Goal: Information Seeking & Learning: Learn about a topic

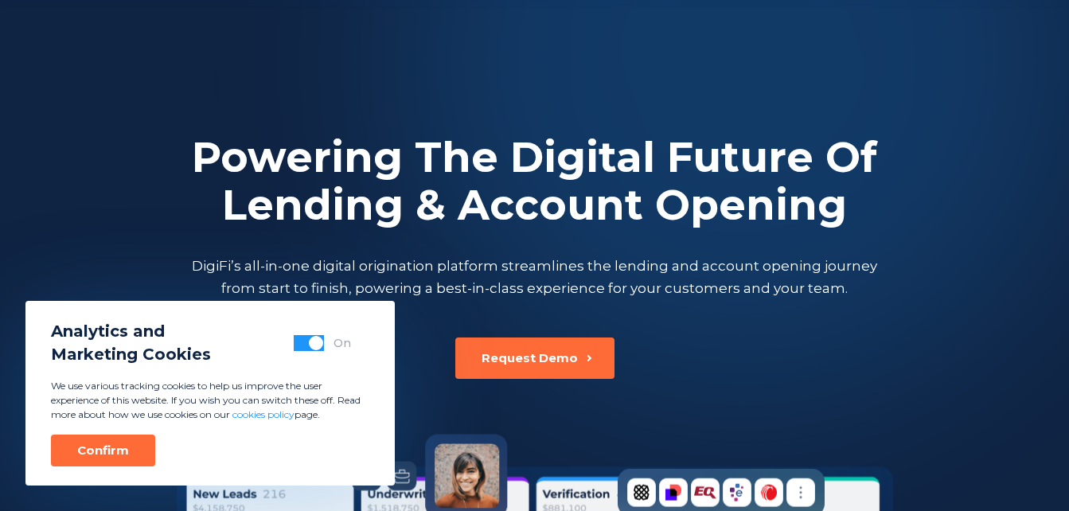
scroll to position [80, 0]
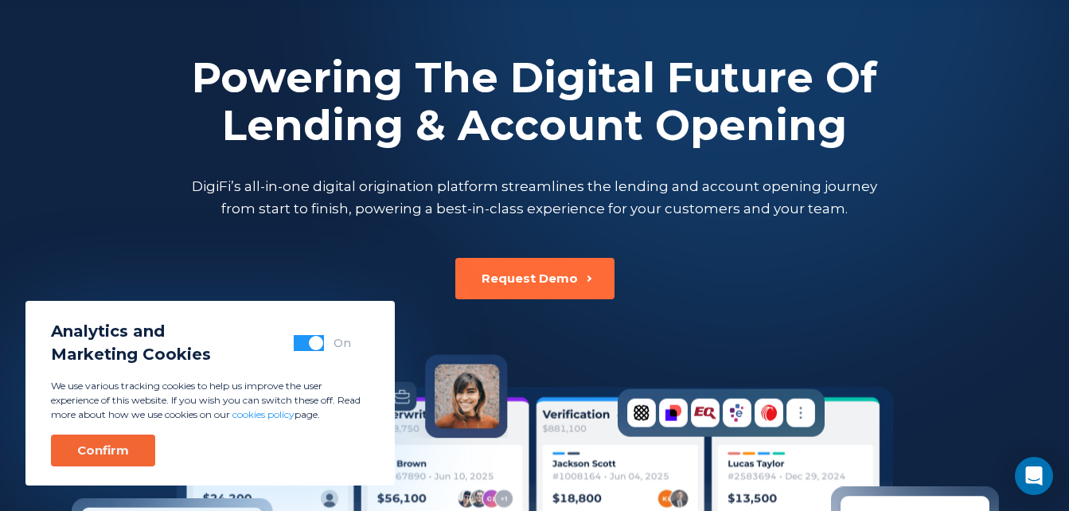
click at [113, 445] on div "Confirm" at bounding box center [103, 451] width 52 height 16
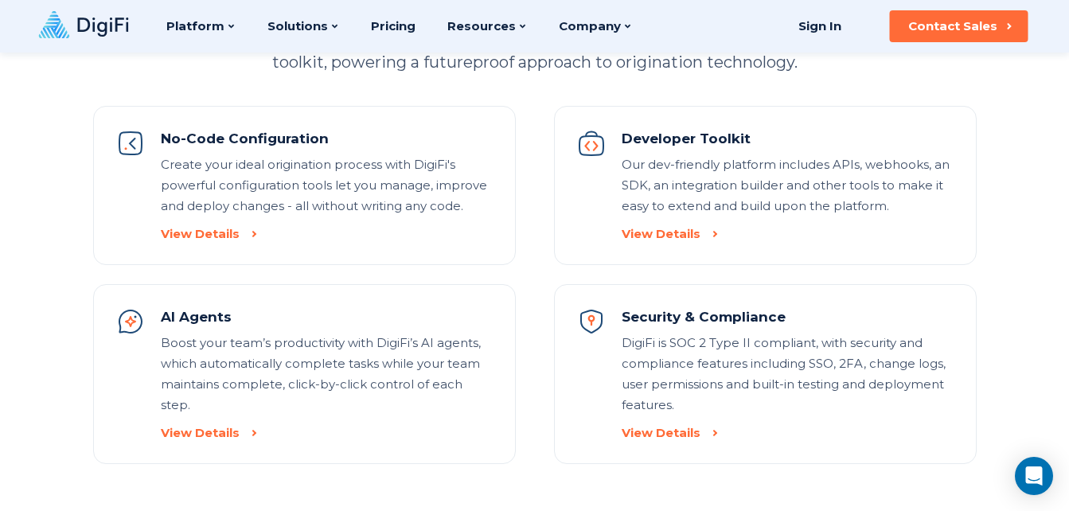
scroll to position [1592, 0]
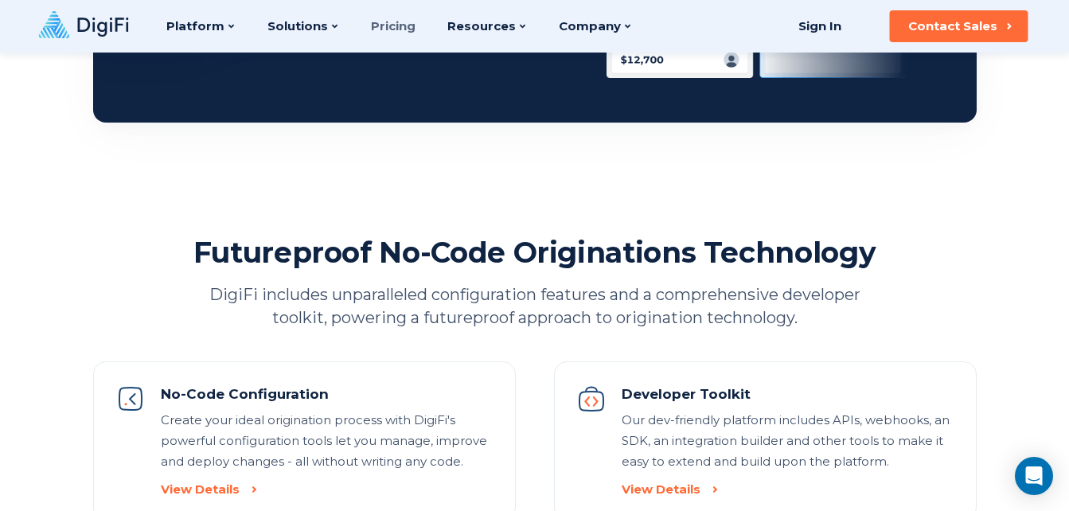
click at [382, 25] on link "Pricing" at bounding box center [393, 26] width 45 height 53
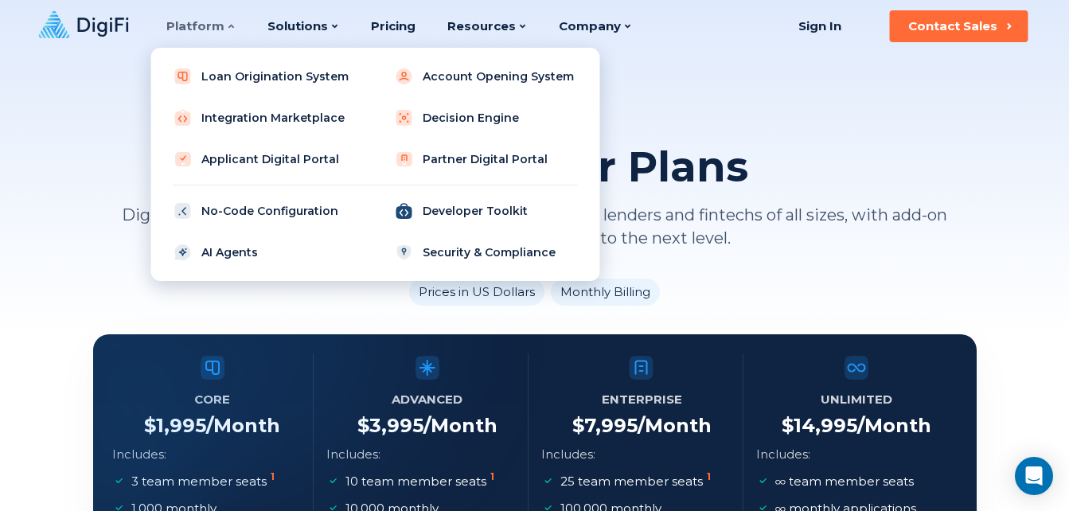
click at [471, 217] on link "Developer Toolkit" at bounding box center [486, 211] width 202 height 32
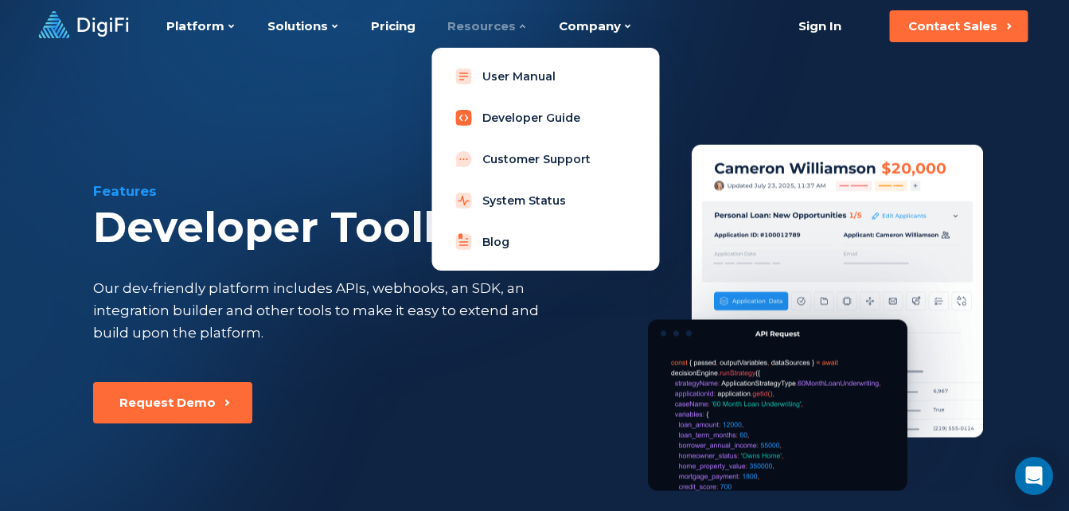
click at [488, 119] on link "Developer Guide" at bounding box center [545, 118] width 202 height 32
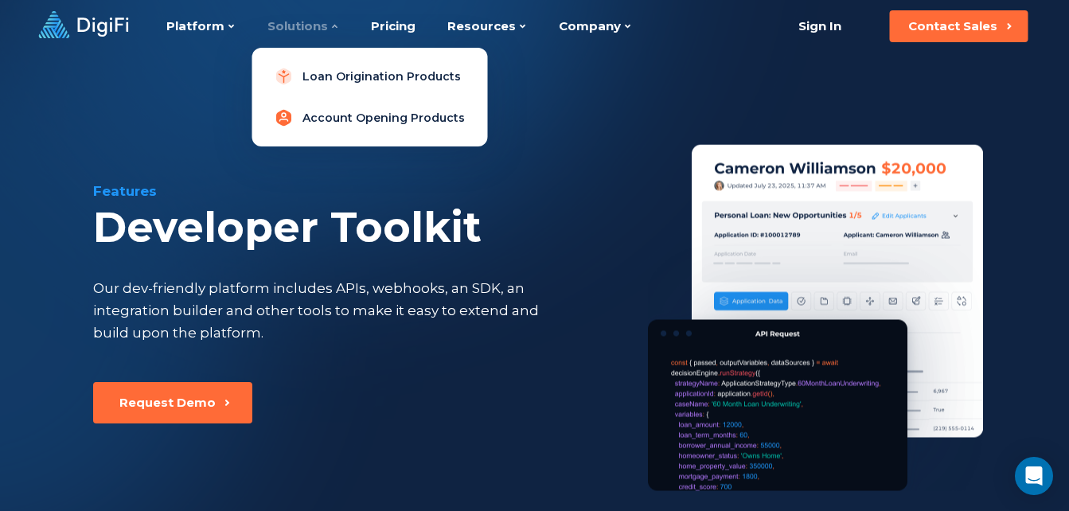
click at [332, 122] on link "Account Opening Products" at bounding box center [369, 118] width 210 height 32
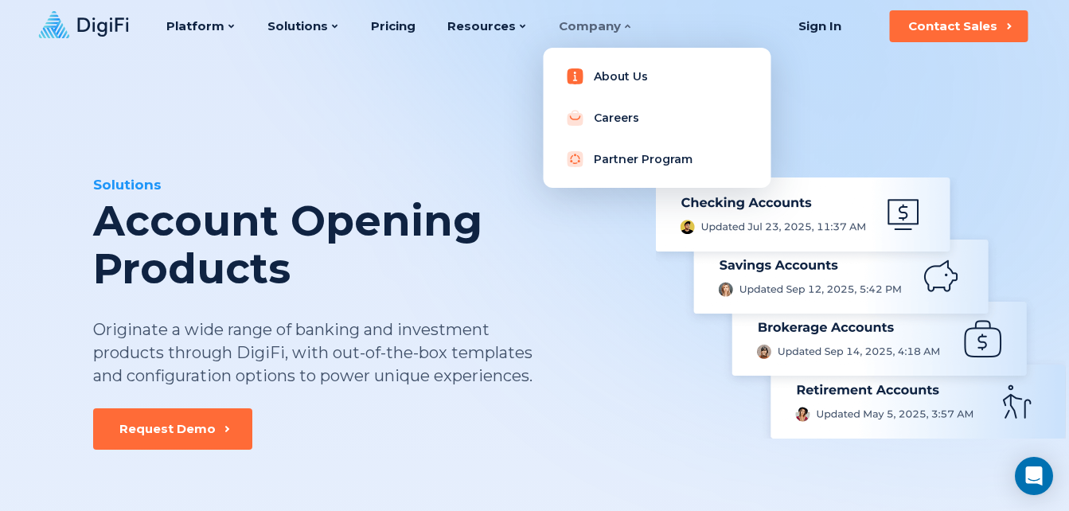
click at [598, 80] on link "About Us" at bounding box center [657, 77] width 202 height 32
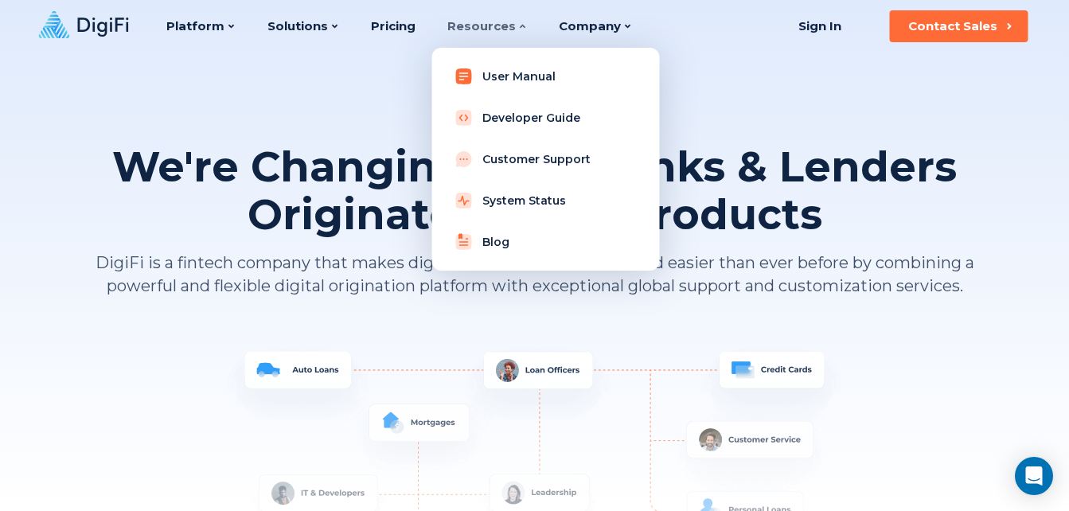
click at [500, 76] on link "User Manual" at bounding box center [545, 77] width 202 height 32
